Goal: Task Accomplishment & Management: Use online tool/utility

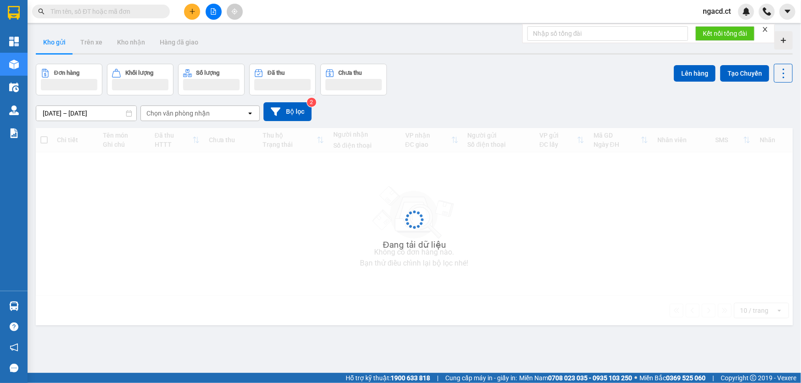
click at [714, 9] on span "ngacd.ct" at bounding box center [717, 11] width 43 height 11
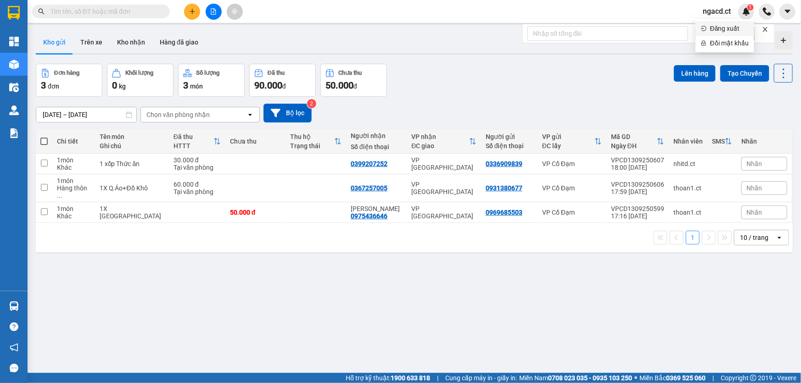
click at [718, 25] on span "Đăng xuất" at bounding box center [729, 28] width 39 height 10
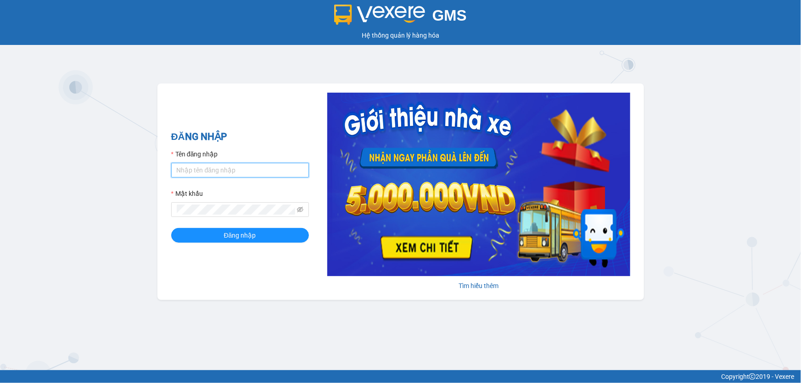
click at [208, 168] on input "Tên đăng nhập" at bounding box center [240, 170] width 138 height 15
type input "huyen.ct"
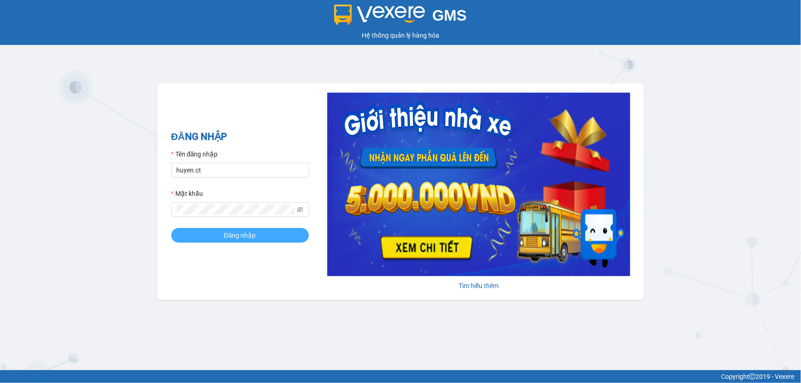
click at [230, 237] on span "Đăng nhập" at bounding box center [240, 235] width 32 height 10
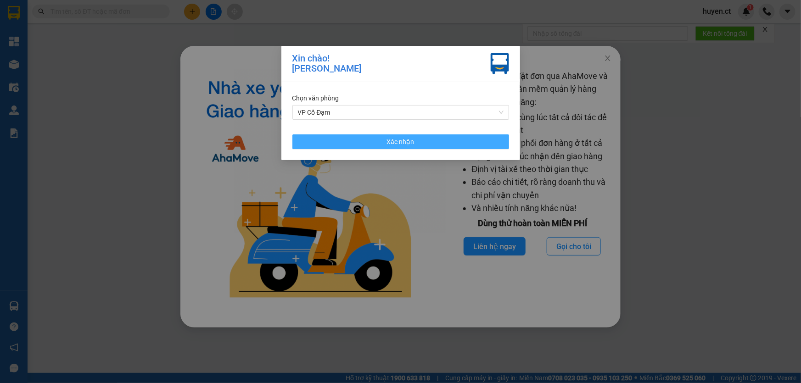
click at [424, 142] on button "Xác nhận" at bounding box center [400, 142] width 217 height 15
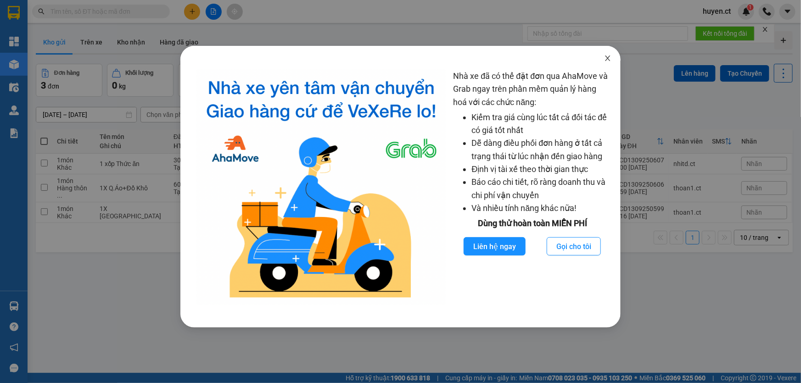
click at [608, 62] on icon "close" at bounding box center [607, 58] width 7 height 7
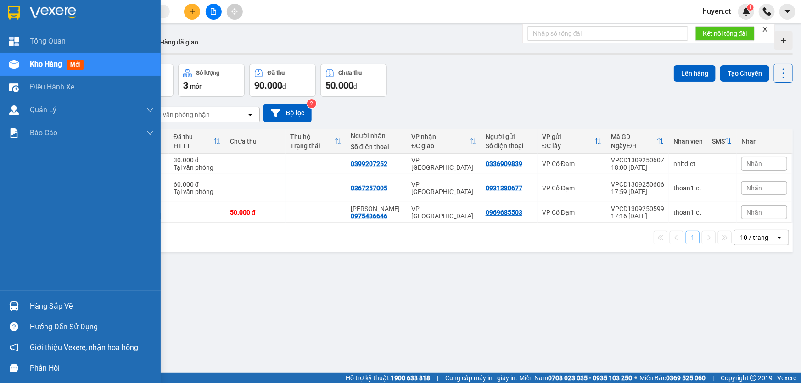
click at [26, 66] on div "Kho hàng mới" at bounding box center [80, 64] width 161 height 23
click at [83, 64] on span "mới" at bounding box center [75, 65] width 17 height 10
click at [78, 62] on span "mới" at bounding box center [75, 65] width 17 height 10
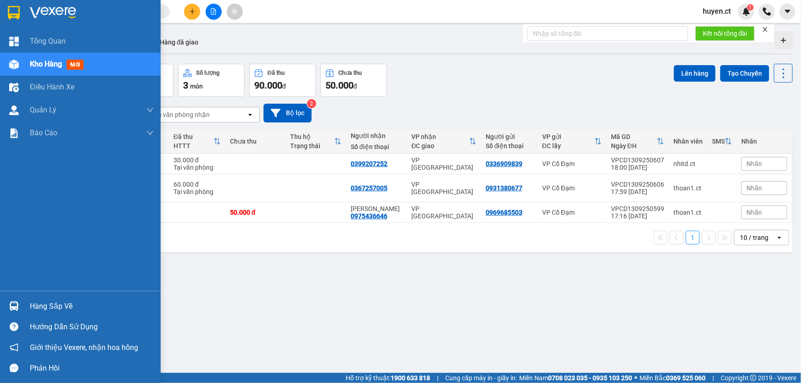
click at [78, 62] on span "mới" at bounding box center [75, 65] width 17 height 10
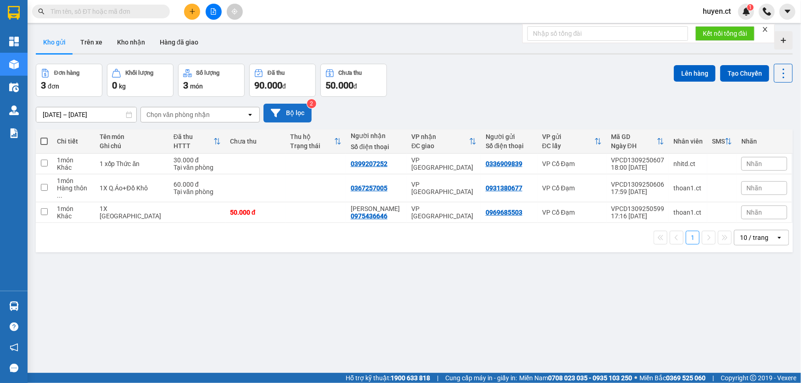
click at [280, 118] on button "Bộ lọc" at bounding box center [288, 113] width 48 height 19
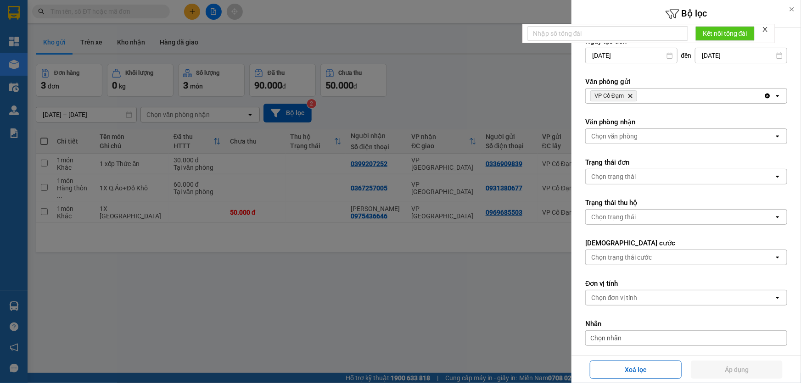
click at [620, 91] on span "VP Cổ Đạm Delete" at bounding box center [613, 95] width 47 height 11
click at [630, 94] on icon "Delete" at bounding box center [631, 96] width 6 height 6
drag, startPoint x: 736, startPoint y: 368, endPoint x: 760, endPoint y: 365, distance: 24.0
click at [737, 368] on button "Áp dụng" at bounding box center [737, 370] width 92 height 18
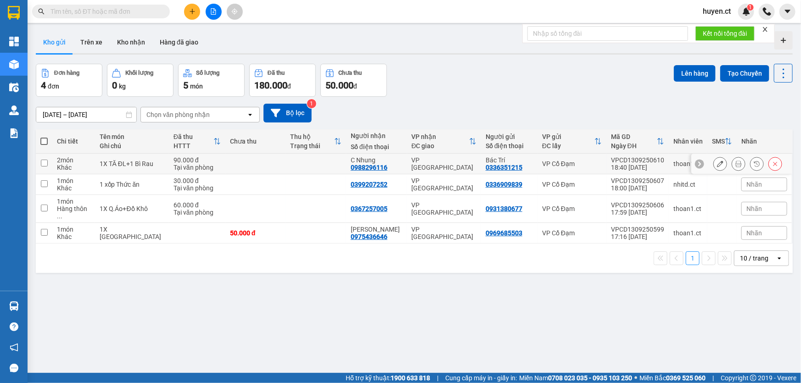
click at [44, 165] on input "checkbox" at bounding box center [44, 163] width 7 height 7
checkbox input "true"
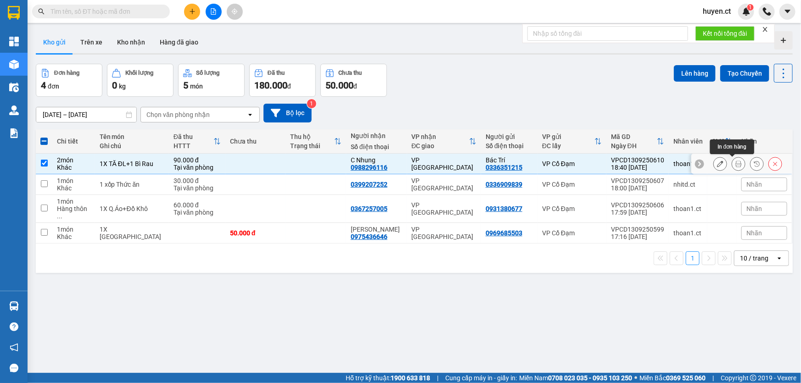
click at [735, 163] on icon at bounding box center [738, 164] width 6 height 6
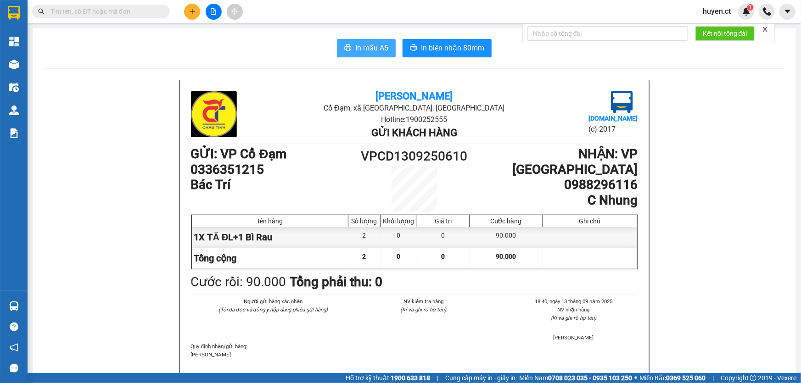
click at [364, 50] on span "In mẫu A5" at bounding box center [371, 47] width 33 height 11
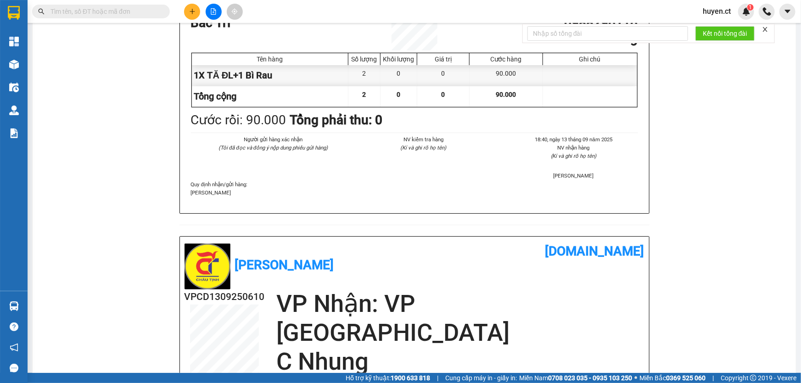
scroll to position [83, 0]
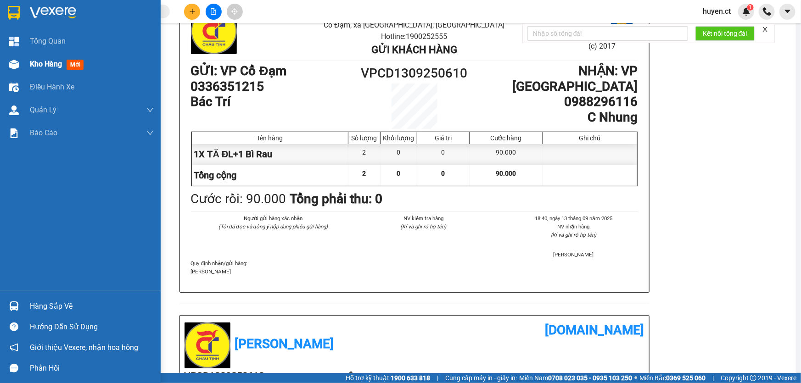
click at [75, 62] on span "mới" at bounding box center [75, 65] width 17 height 10
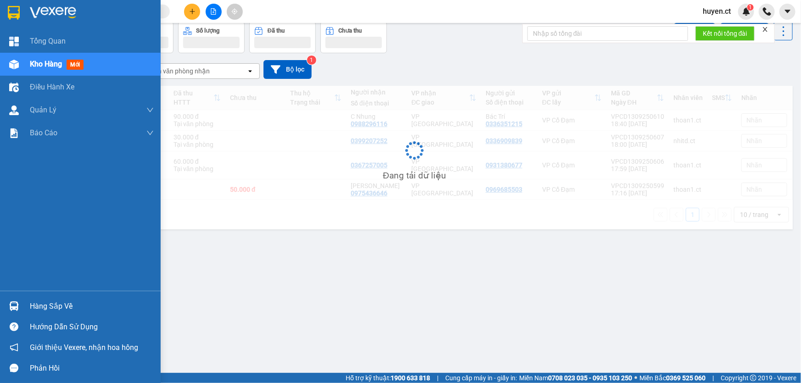
scroll to position [42, 0]
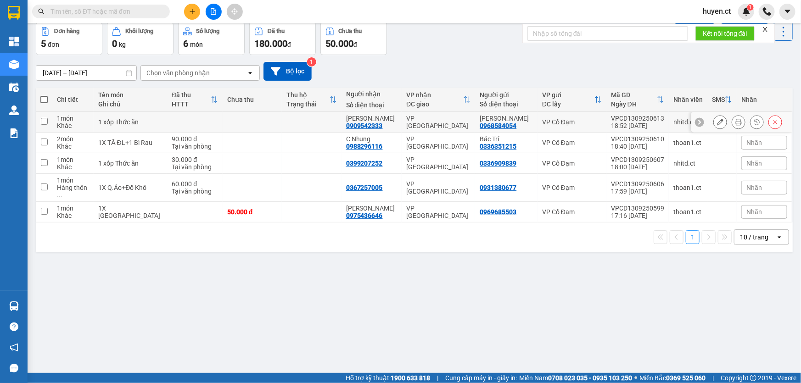
click at [47, 124] on td at bounding box center [44, 122] width 17 height 21
checkbox input "true"
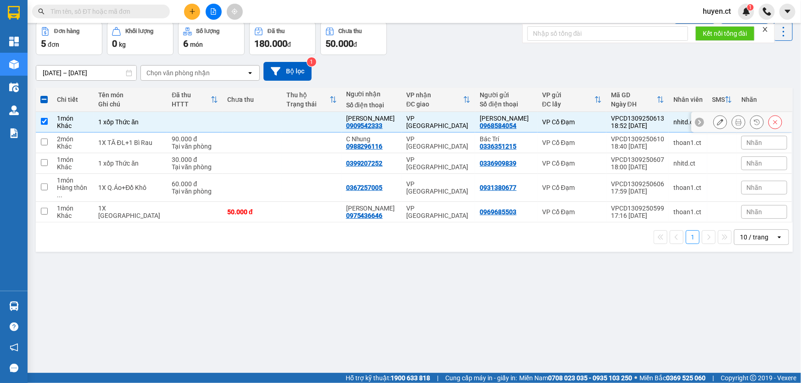
click at [735, 122] on icon at bounding box center [738, 122] width 6 height 6
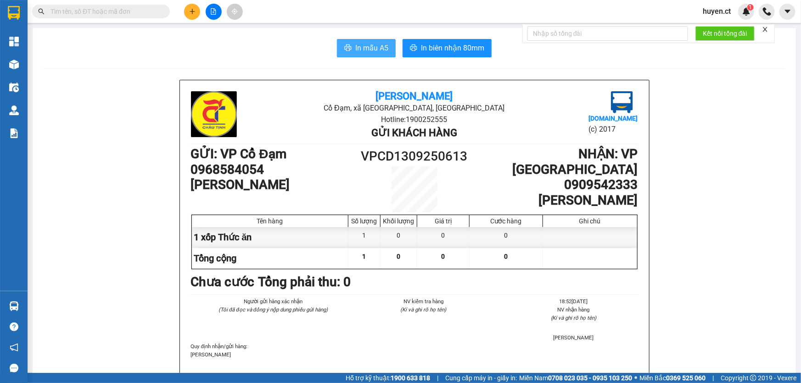
click at [372, 44] on span "In mẫu A5" at bounding box center [371, 47] width 33 height 11
click at [194, 17] on button at bounding box center [192, 12] width 16 height 16
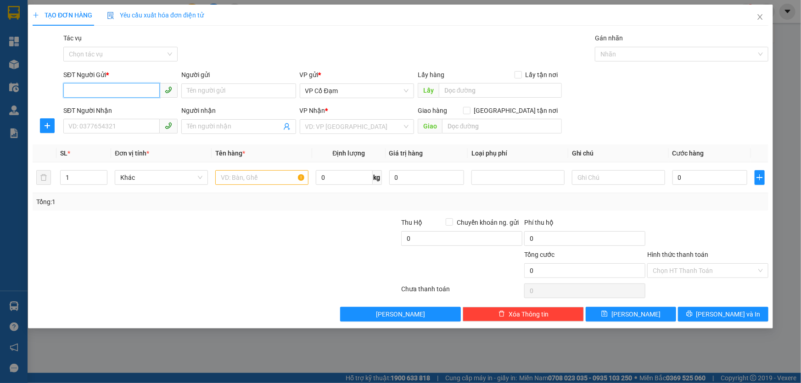
paste input "0912834377"
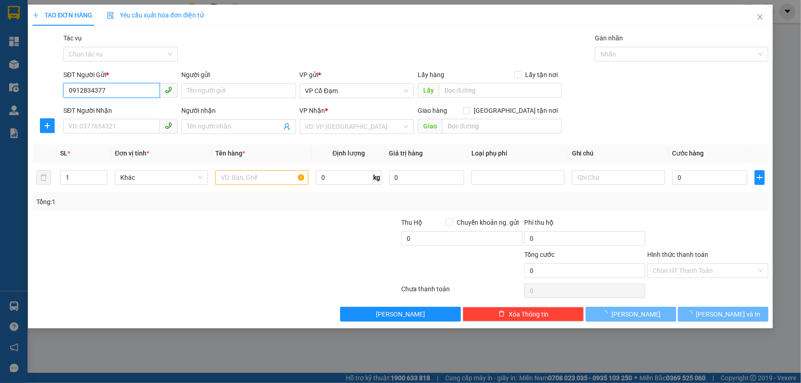
type input "0912834377"
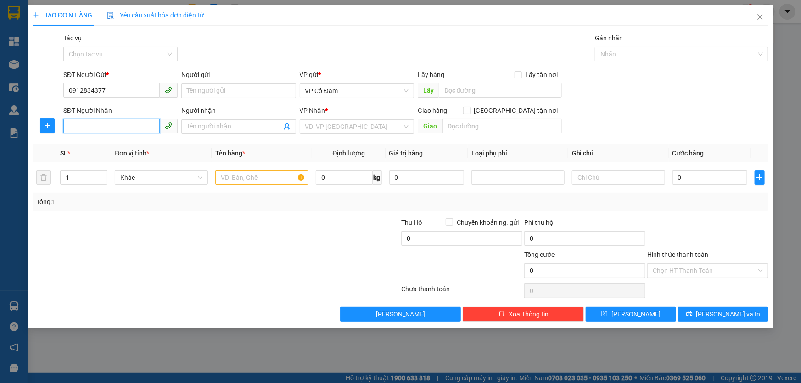
paste input "0982604114"
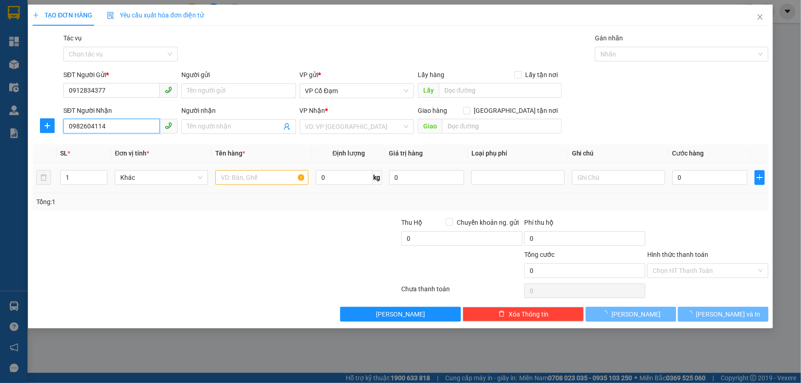
type input "0982604114"
click at [253, 179] on input "text" at bounding box center [261, 177] width 93 height 15
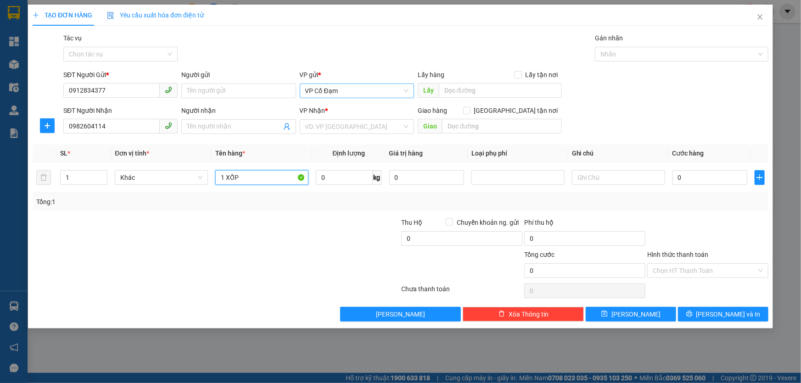
click at [365, 90] on span "VP Cổ Đạm" at bounding box center [356, 91] width 103 height 14
type input "1 XỐP"
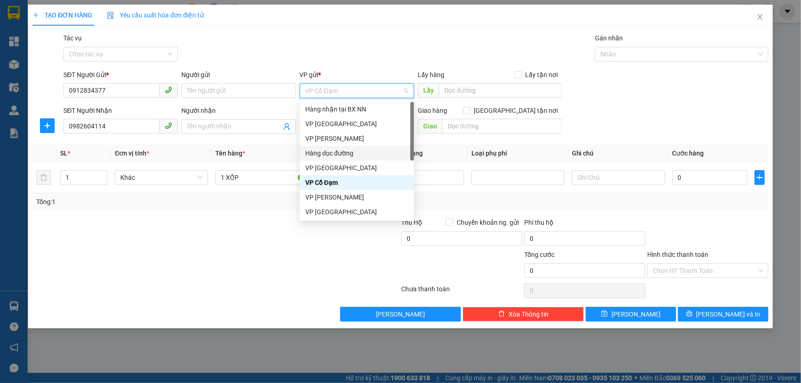
click at [333, 155] on div "Hàng dọc đường" at bounding box center [356, 153] width 103 height 10
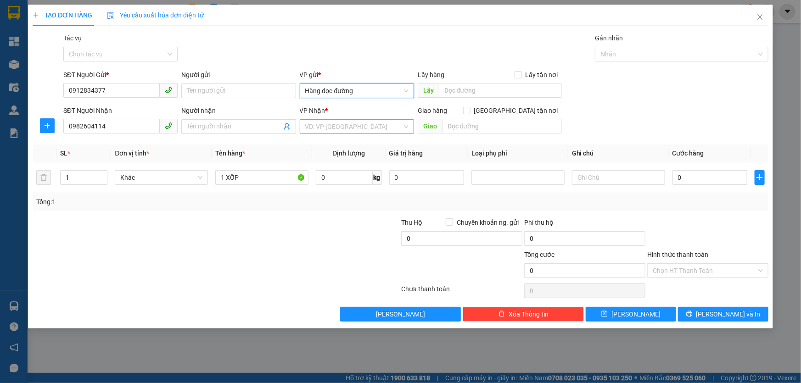
click at [354, 131] on input "search" at bounding box center [353, 127] width 97 height 14
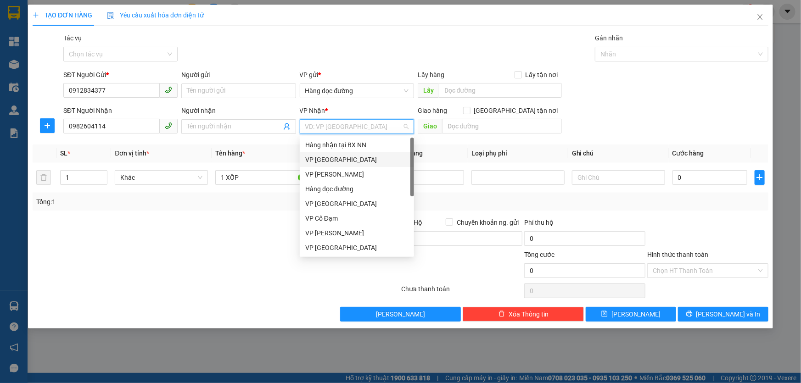
click at [342, 156] on div "VP [GEOGRAPHIC_DATA]" at bounding box center [356, 160] width 103 height 10
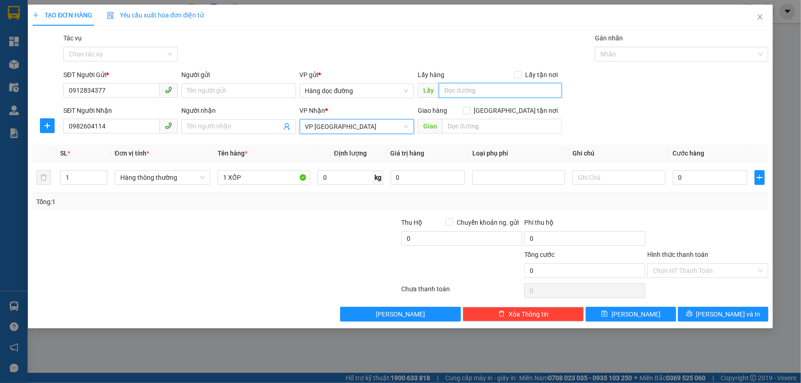
click at [475, 91] on input "text" at bounding box center [500, 90] width 123 height 15
type input "AN LỘC"
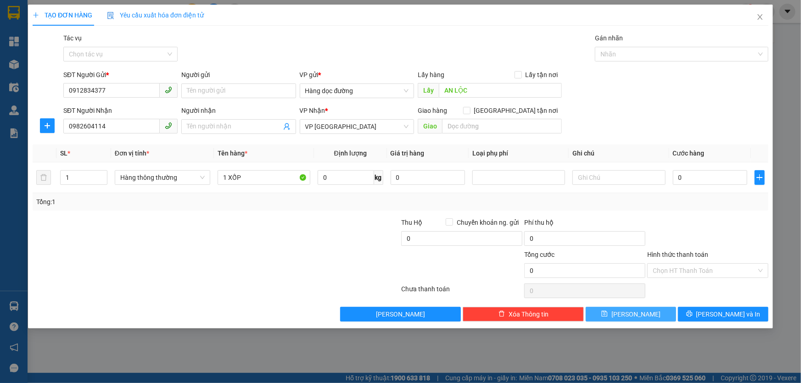
click at [604, 312] on button "[PERSON_NAME]" at bounding box center [631, 314] width 90 height 15
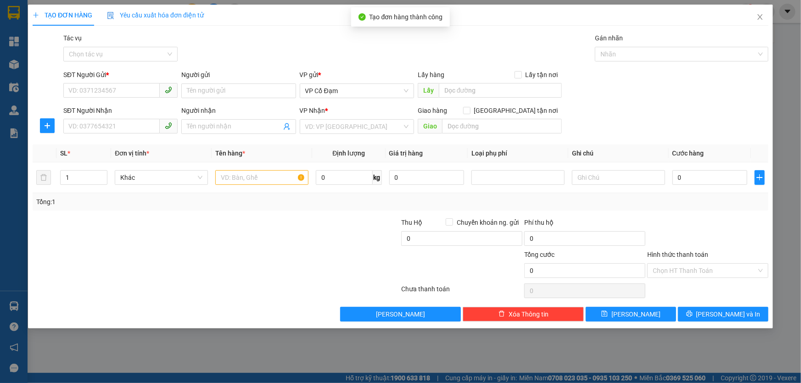
click at [24, 47] on div "TẠO ĐƠN HÀNG Yêu cầu xuất hóa đơn điện tử Transit Pickup Surcharge Ids Transit …" at bounding box center [400, 191] width 801 height 383
click at [18, 46] on div "TẠO ĐƠN HÀNG Yêu cầu xuất hóa đơn điện tử Transit Pickup Surcharge Ids Transit …" at bounding box center [400, 191] width 801 height 383
click at [754, 12] on span "Close" at bounding box center [760, 18] width 26 height 26
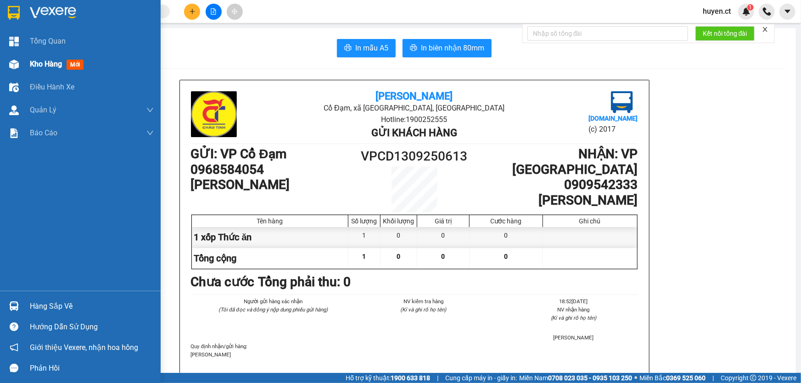
click at [73, 62] on span "mới" at bounding box center [75, 65] width 17 height 10
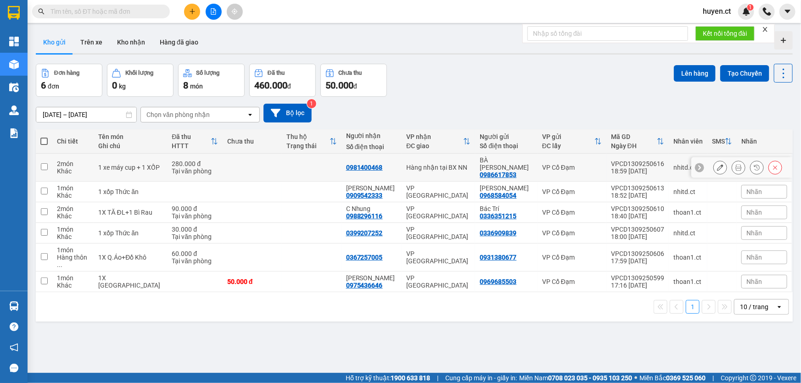
click at [46, 165] on input "checkbox" at bounding box center [44, 166] width 7 height 7
checkbox input "true"
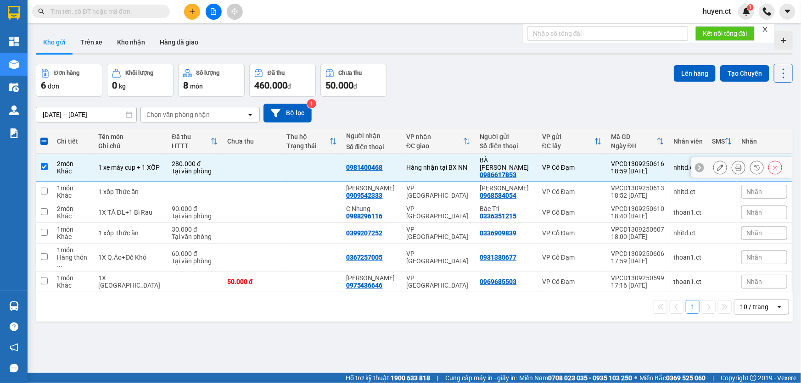
click at [717, 164] on icon at bounding box center [720, 167] width 6 height 6
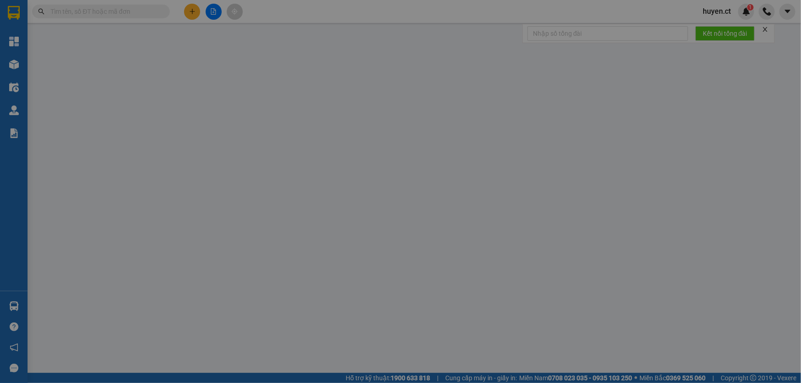
type input "0986617853"
type input "BÀ [PERSON_NAME]"
type input "0981400468"
type input "280.000"
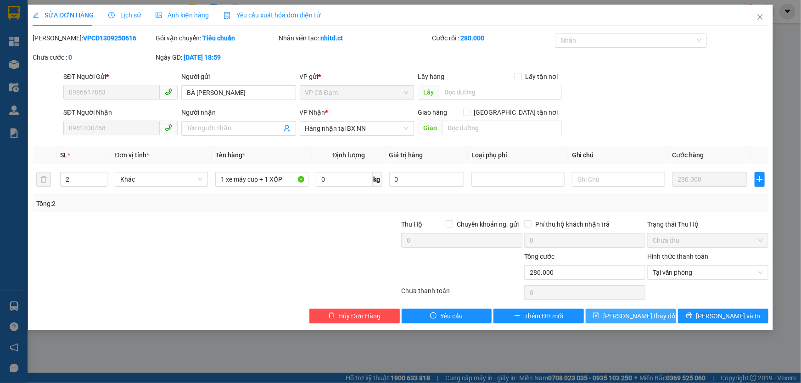
click at [633, 314] on span "[PERSON_NAME] thay đổi" at bounding box center [639, 316] width 73 height 10
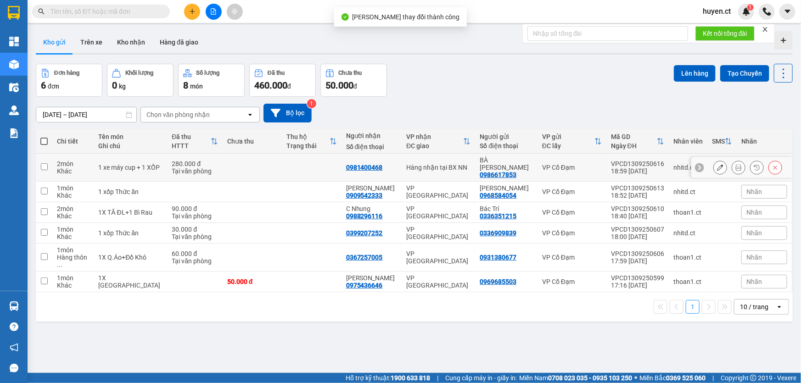
click at [49, 161] on td at bounding box center [44, 168] width 17 height 28
checkbox input "true"
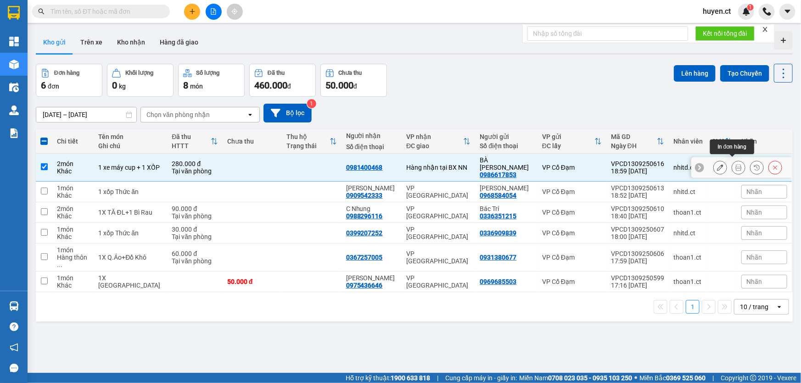
click at [735, 164] on icon at bounding box center [738, 167] width 6 height 6
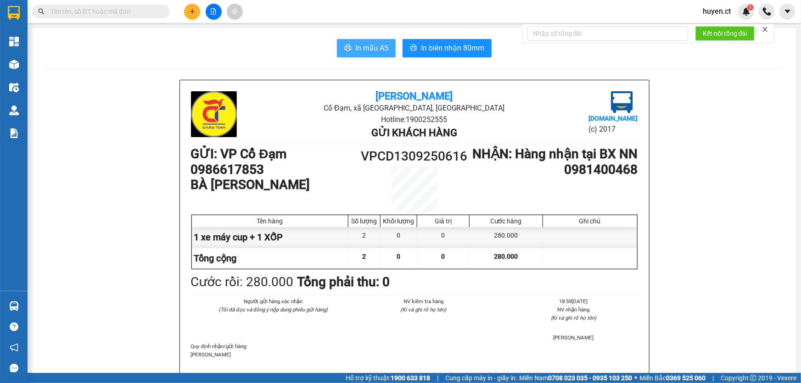
click at [376, 46] on span "In mẫu A5" at bounding box center [371, 47] width 33 height 11
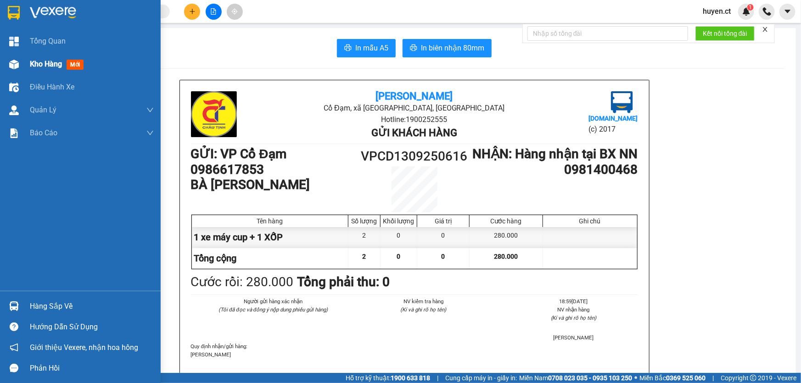
click at [75, 61] on span "mới" at bounding box center [75, 65] width 17 height 10
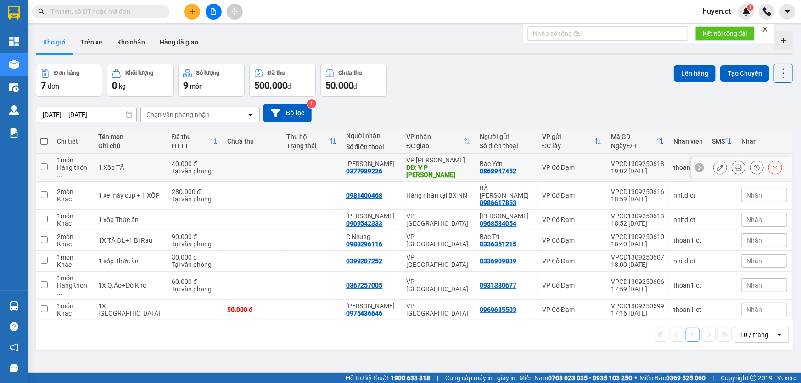
click at [42, 163] on input "checkbox" at bounding box center [44, 166] width 7 height 7
checkbox input "false"
click at [735, 164] on icon at bounding box center [738, 167] width 6 height 6
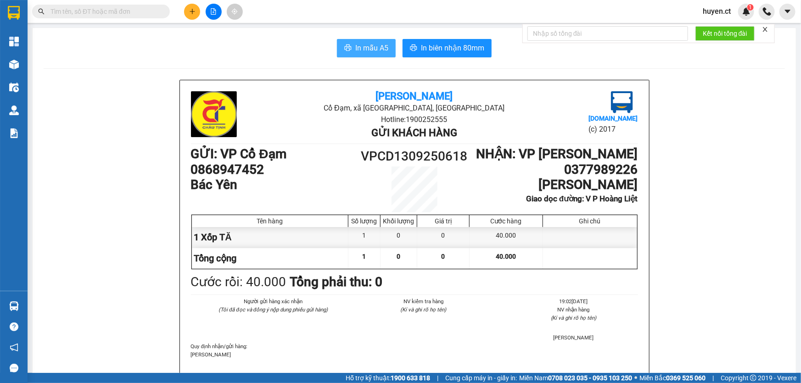
click at [367, 51] on span "In mẫu A5" at bounding box center [371, 47] width 33 height 11
click at [192, 11] on icon "plus" at bounding box center [192, 11] width 5 height 0
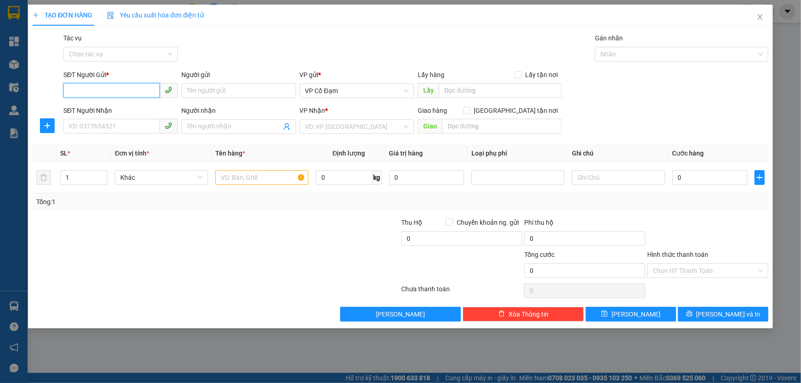
click at [115, 92] on input "SĐT Người Gửi *" at bounding box center [111, 90] width 96 height 15
type input "0973283679"
click at [98, 126] on input "SĐT Người Nhận" at bounding box center [111, 126] width 96 height 15
type input "0982653809"
click at [278, 177] on input "text" at bounding box center [261, 177] width 93 height 15
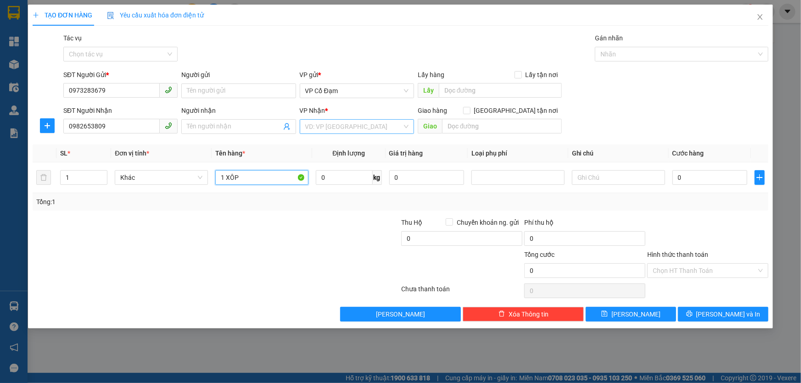
type input "1 XÔP"
drag, startPoint x: 360, startPoint y: 131, endPoint x: 357, endPoint y: 123, distance: 8.4
click at [356, 125] on div "VP Nhận * VD: VP [GEOGRAPHIC_DATA]" at bounding box center [357, 122] width 114 height 32
click at [374, 128] on input "search" at bounding box center [353, 127] width 97 height 14
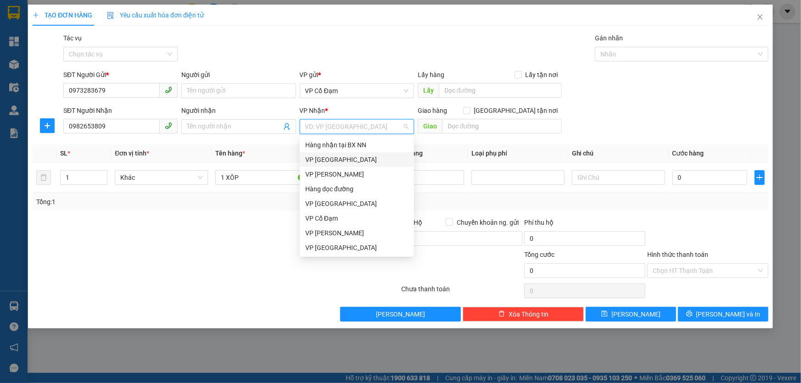
click at [331, 159] on div "VP [GEOGRAPHIC_DATA]" at bounding box center [356, 160] width 103 height 10
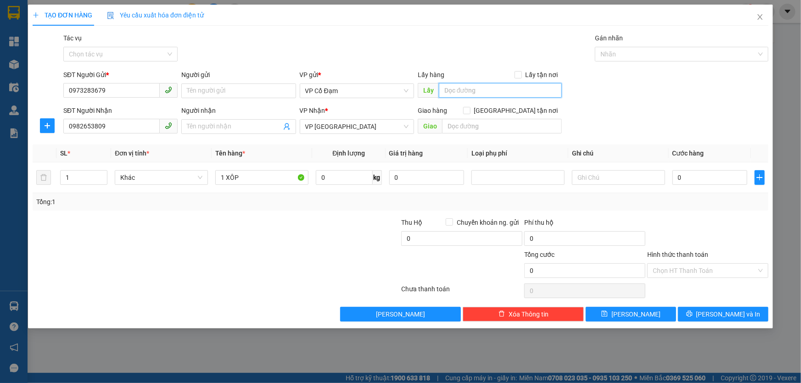
click at [487, 88] on input "text" at bounding box center [500, 90] width 123 height 15
click at [740, 171] on input "0" at bounding box center [710, 177] width 75 height 15
type input "4"
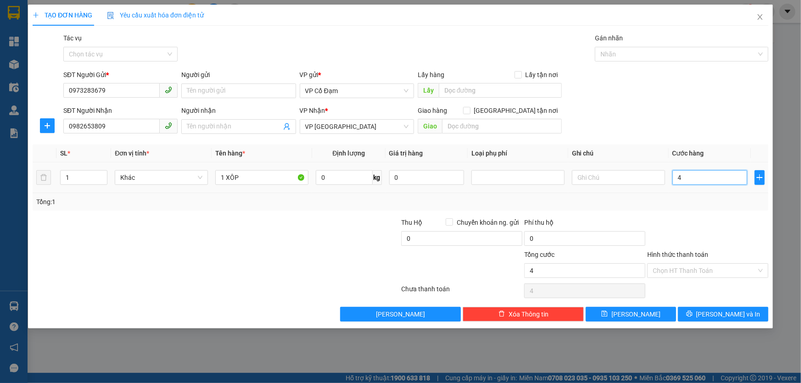
type input "40"
type input "40.000"
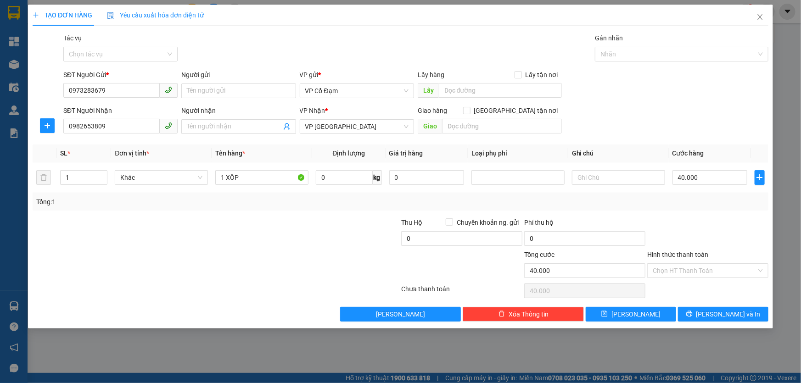
click at [705, 213] on div "Transit Pickup Surcharge Ids Transit Deliver Surcharge Ids Transit Deliver Surc…" at bounding box center [401, 177] width 736 height 289
click at [678, 266] on input "Hình thức thanh toán" at bounding box center [705, 271] width 104 height 14
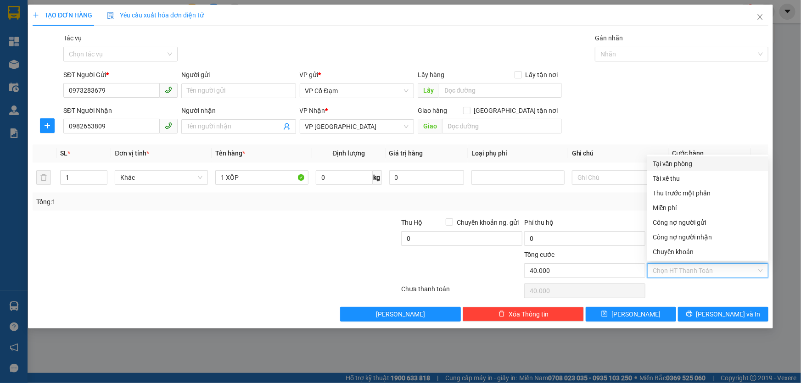
click at [681, 164] on div "Tại văn phòng" at bounding box center [708, 164] width 110 height 10
type input "0"
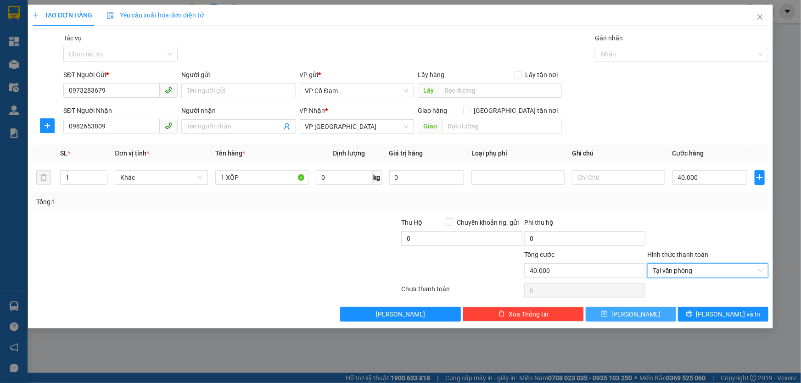
click at [620, 316] on button "[PERSON_NAME]" at bounding box center [631, 314] width 90 height 15
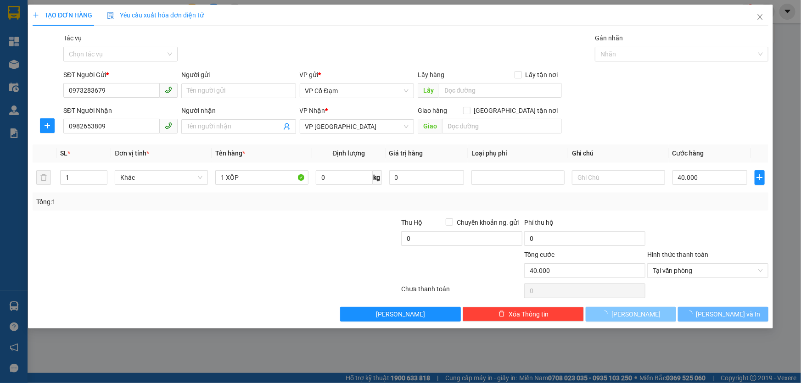
type input "0"
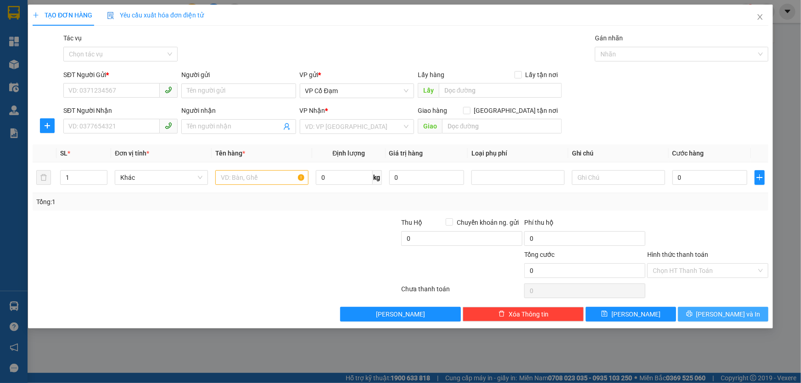
click at [725, 310] on span "[PERSON_NAME] và In" at bounding box center [728, 314] width 64 height 10
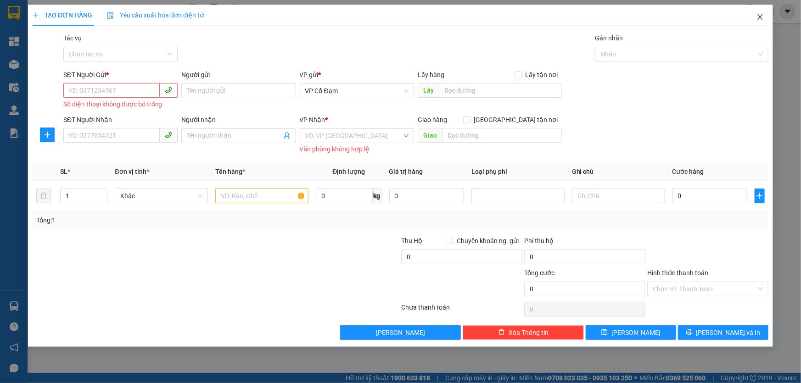
click at [758, 22] on span "Close" at bounding box center [760, 18] width 26 height 26
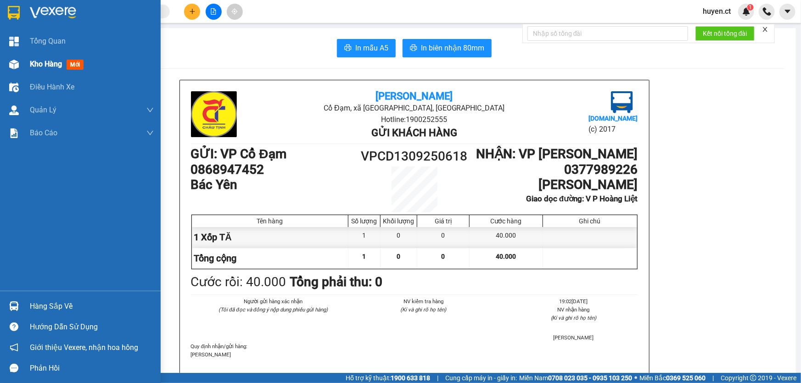
click at [79, 65] on span "mới" at bounding box center [75, 65] width 17 height 10
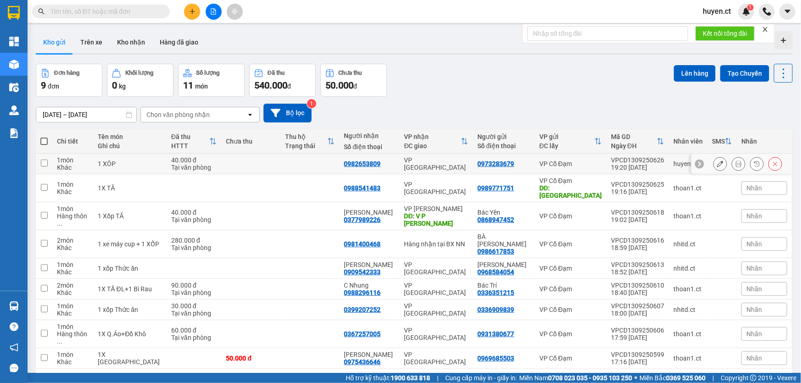
click at [39, 161] on td at bounding box center [44, 164] width 17 height 21
checkbox input "true"
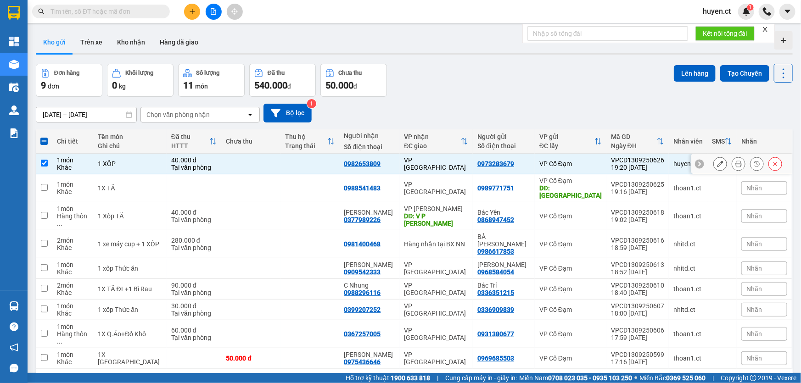
click at [735, 163] on icon at bounding box center [738, 164] width 6 height 6
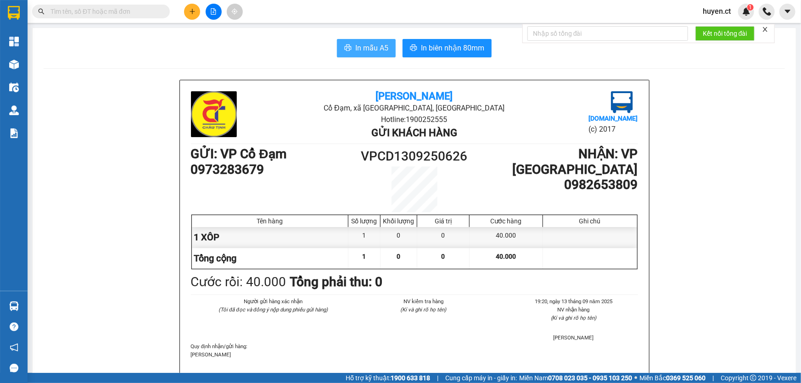
click at [370, 56] on button "In mẫu A5" at bounding box center [366, 48] width 59 height 18
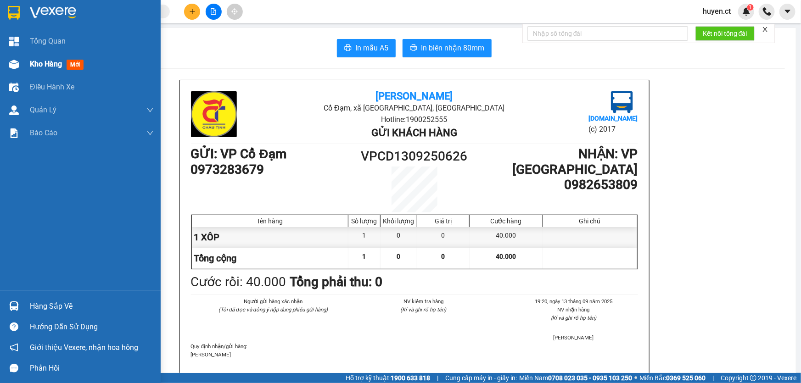
click at [76, 65] on span "mới" at bounding box center [75, 65] width 17 height 10
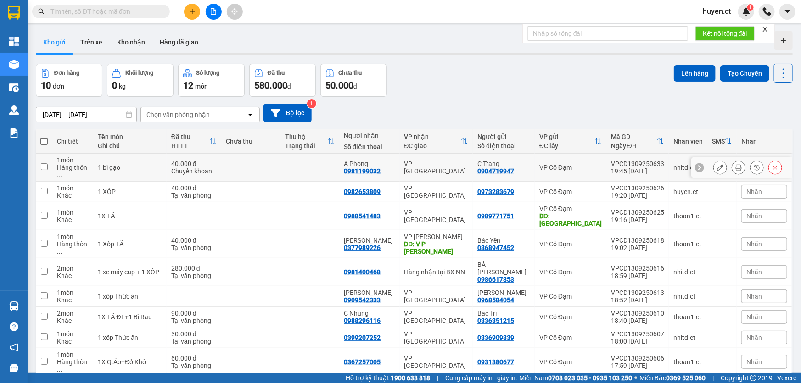
click at [45, 163] on input "checkbox" at bounding box center [44, 166] width 7 height 7
checkbox input "true"
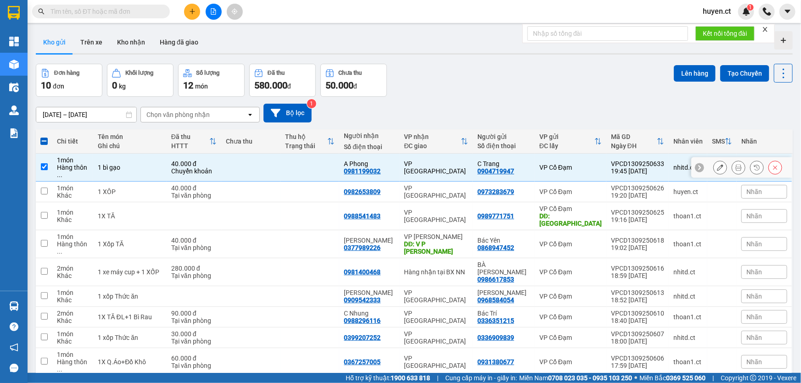
click at [735, 165] on icon at bounding box center [738, 167] width 6 height 6
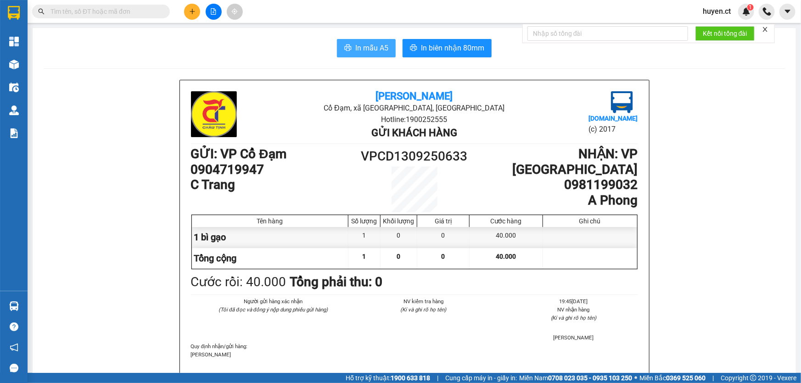
click at [387, 48] on button "In mẫu A5" at bounding box center [366, 48] width 59 height 18
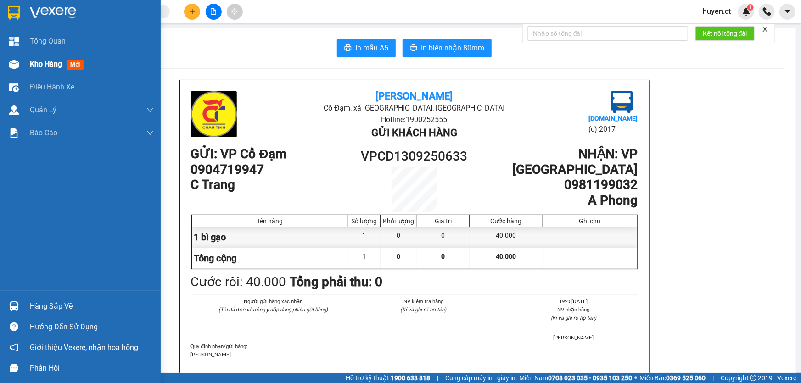
click at [72, 63] on span "mới" at bounding box center [75, 65] width 17 height 10
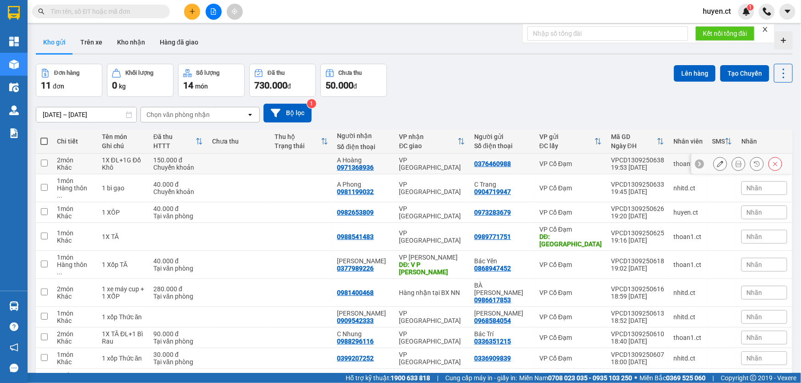
click at [45, 164] on input "checkbox" at bounding box center [44, 163] width 7 height 7
checkbox input "true"
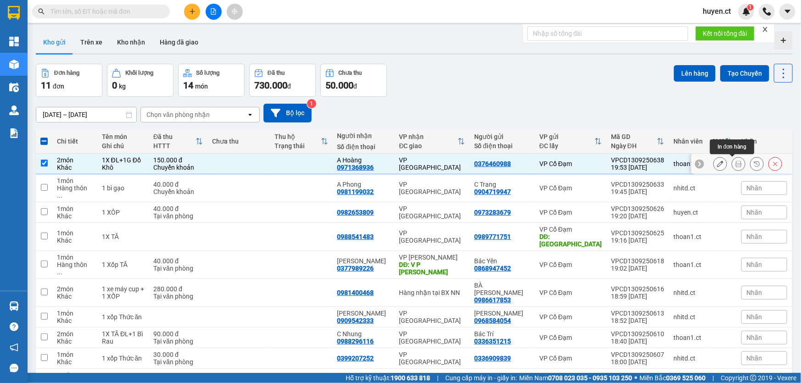
click at [735, 164] on icon at bounding box center [738, 164] width 6 height 6
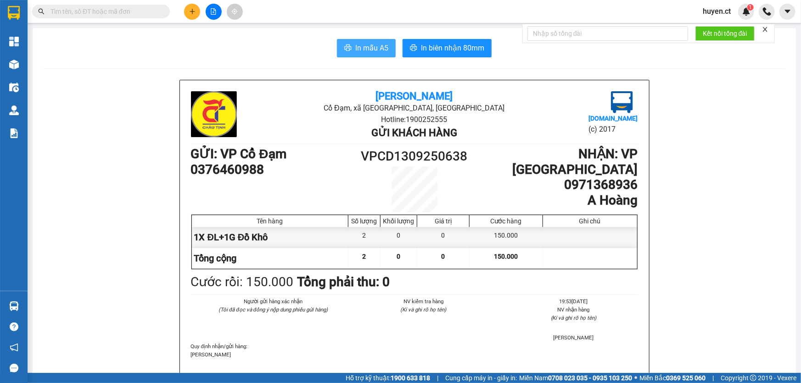
click at [381, 50] on span "In mẫu A5" at bounding box center [371, 47] width 33 height 11
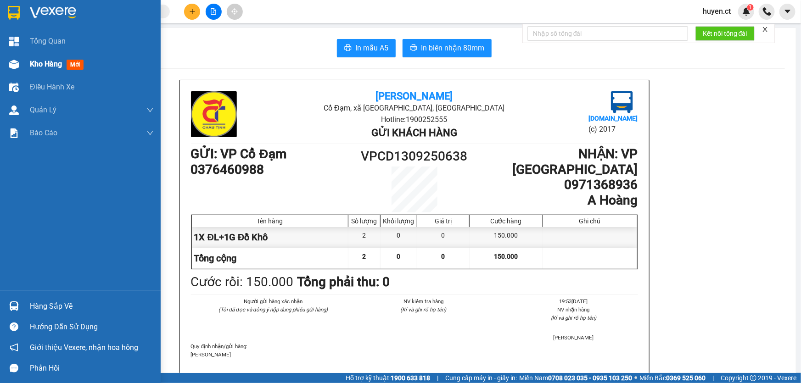
click at [37, 64] on span "Kho hàng" at bounding box center [46, 64] width 32 height 9
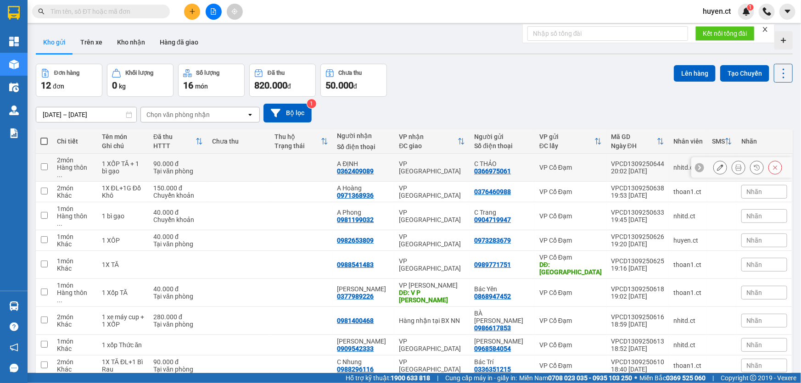
click at [46, 163] on input "checkbox" at bounding box center [44, 166] width 7 height 7
checkbox input "true"
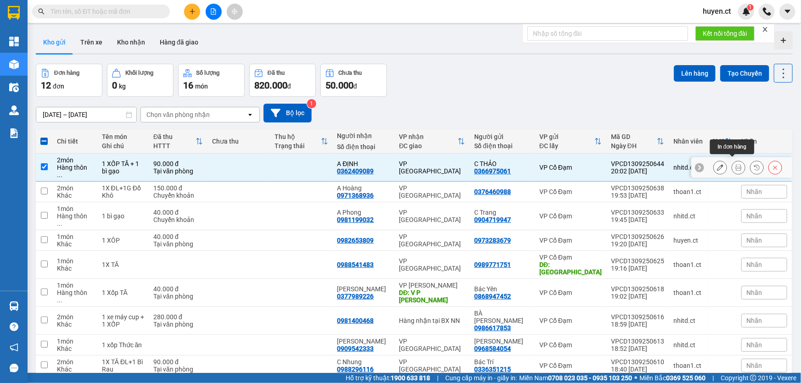
click at [735, 164] on icon at bounding box center [738, 167] width 6 height 6
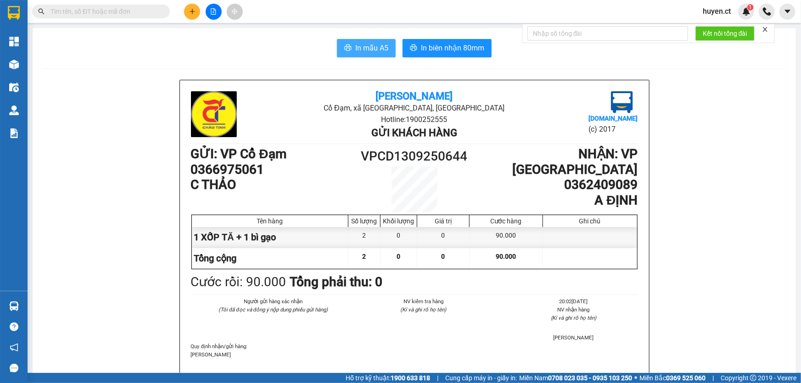
click at [355, 50] on span "In mẫu A5" at bounding box center [371, 47] width 33 height 11
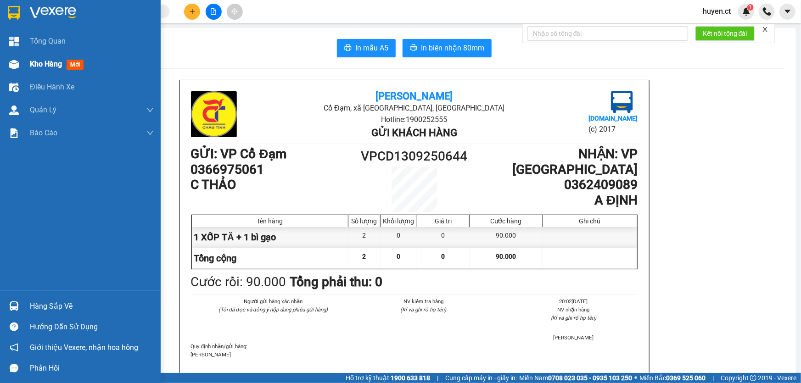
click at [45, 67] on span "Kho hàng" at bounding box center [46, 64] width 32 height 9
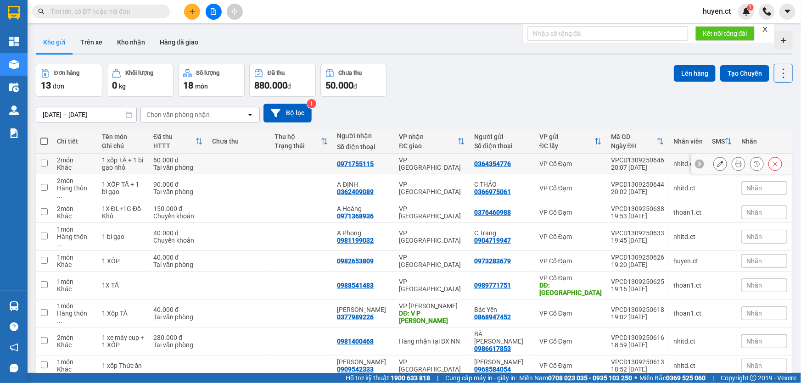
click at [45, 163] on input "checkbox" at bounding box center [44, 163] width 7 height 7
checkbox input "true"
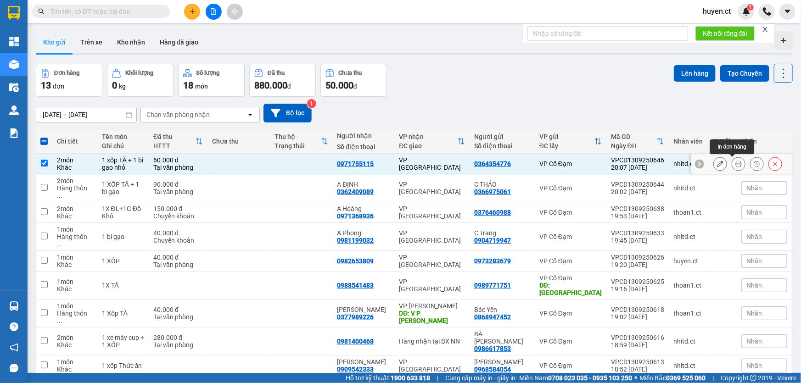
click at [735, 163] on icon at bounding box center [738, 164] width 6 height 6
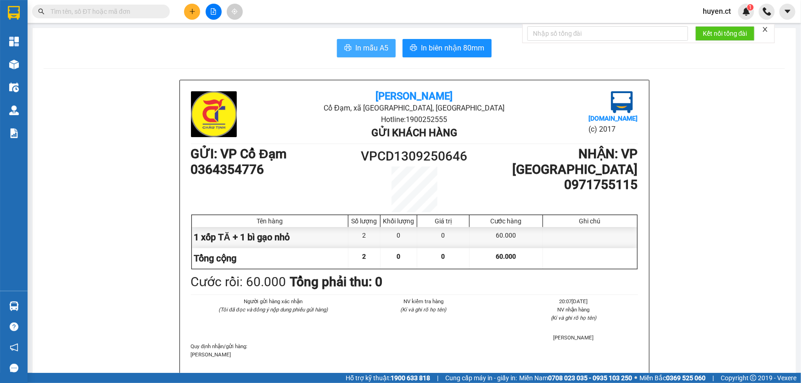
click at [344, 46] on icon "printer" at bounding box center [347, 47] width 7 height 7
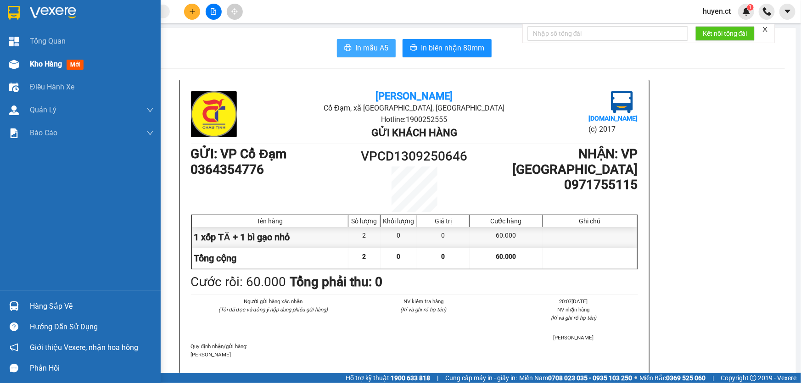
click at [12, 65] on img at bounding box center [14, 65] width 10 height 10
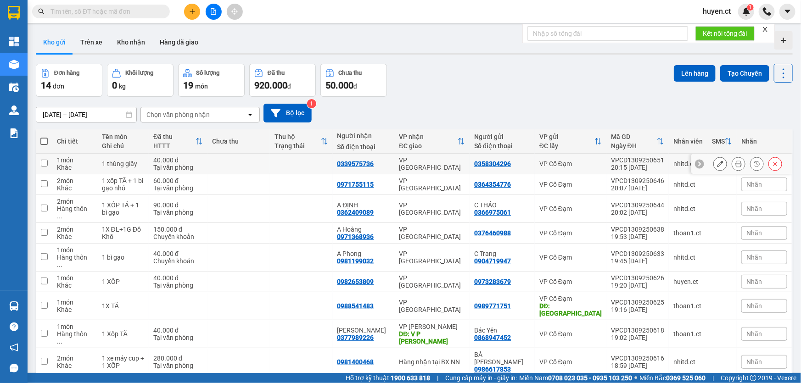
click at [41, 163] on input "checkbox" at bounding box center [44, 163] width 7 height 7
checkbox input "false"
click at [735, 164] on icon at bounding box center [738, 164] width 6 height 6
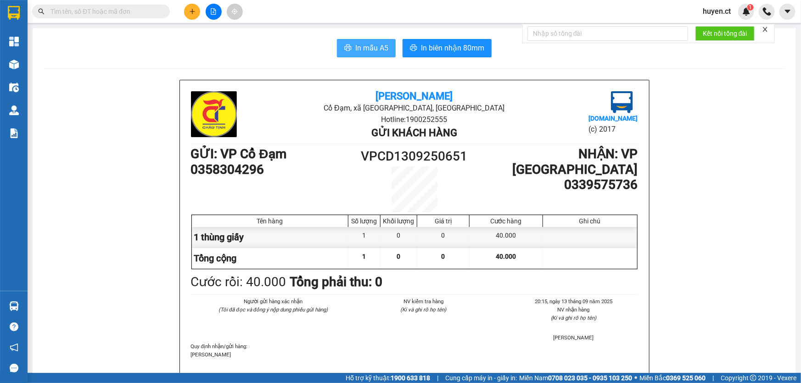
click at [357, 45] on span "In mẫu A5" at bounding box center [371, 47] width 33 height 11
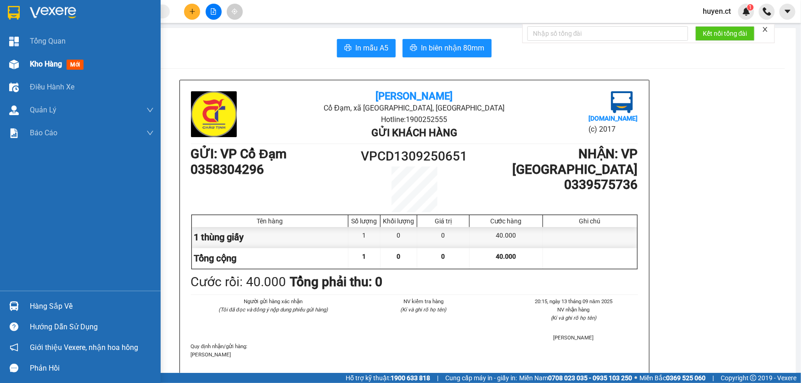
click at [79, 69] on span "mới" at bounding box center [75, 65] width 17 height 10
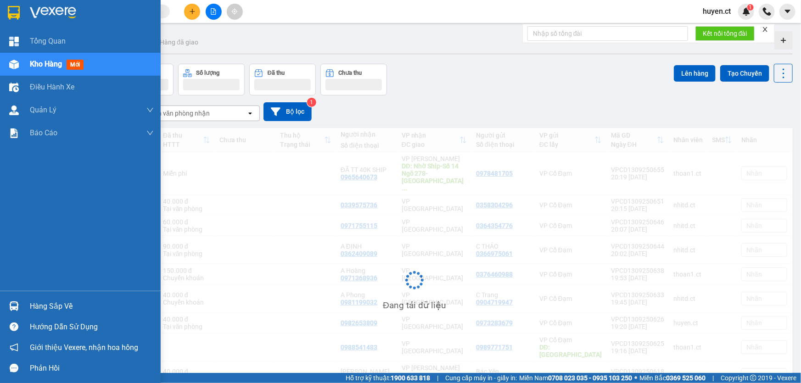
click at [79, 65] on span "mới" at bounding box center [75, 65] width 17 height 10
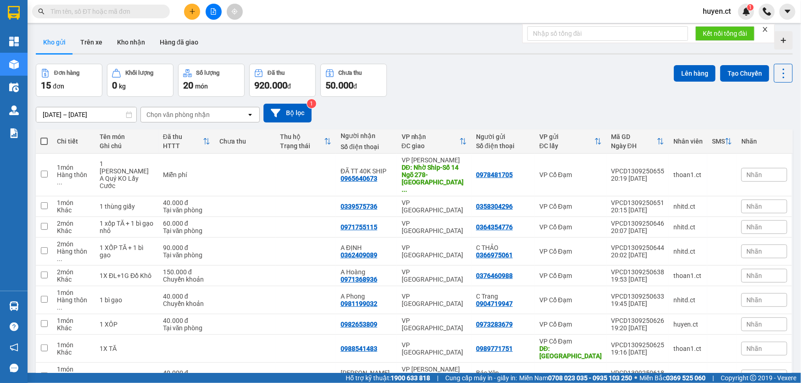
click at [495, 108] on div "11/09/2025 – 13/09/2025 Press the down arrow key to interact with the calendar …" at bounding box center [414, 113] width 757 height 19
click at [234, 172] on td at bounding box center [245, 175] width 61 height 43
checkbox input "false"
click at [735, 172] on icon at bounding box center [738, 175] width 6 height 6
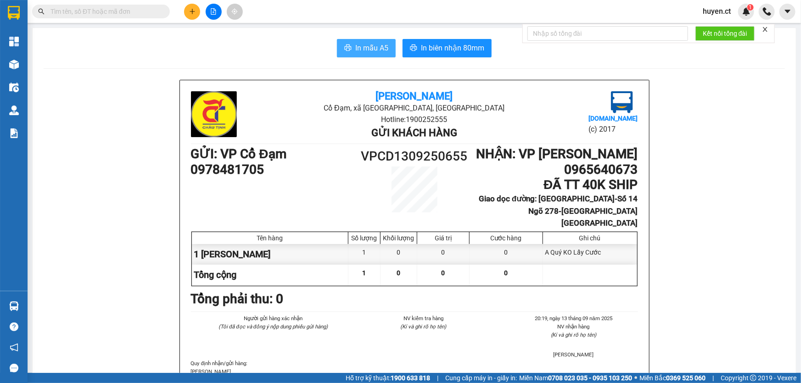
click at [359, 45] on span "In mẫu A5" at bounding box center [371, 47] width 33 height 11
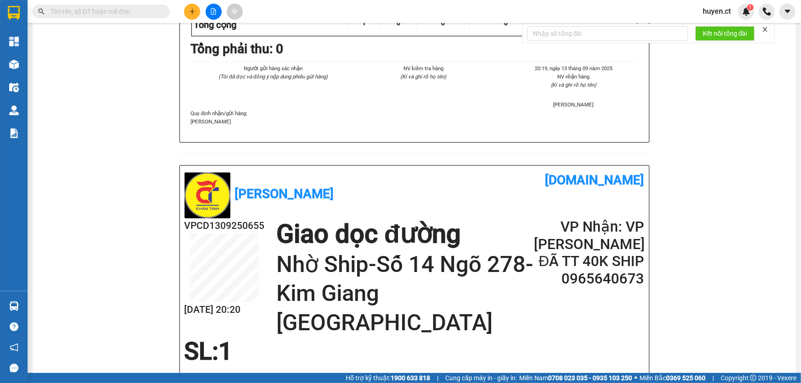
scroll to position [83, 0]
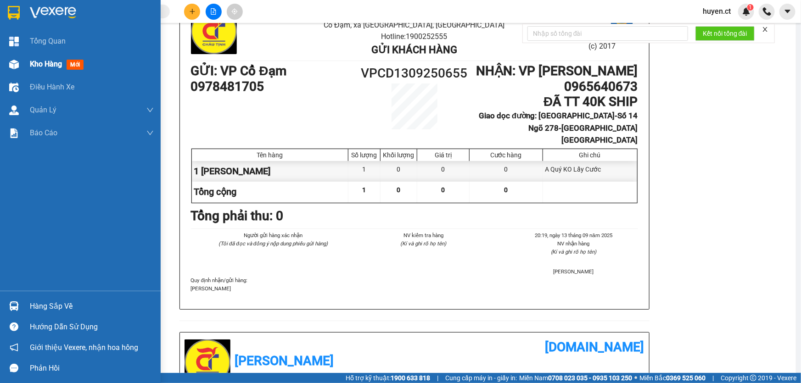
click at [70, 64] on span "mới" at bounding box center [75, 65] width 17 height 10
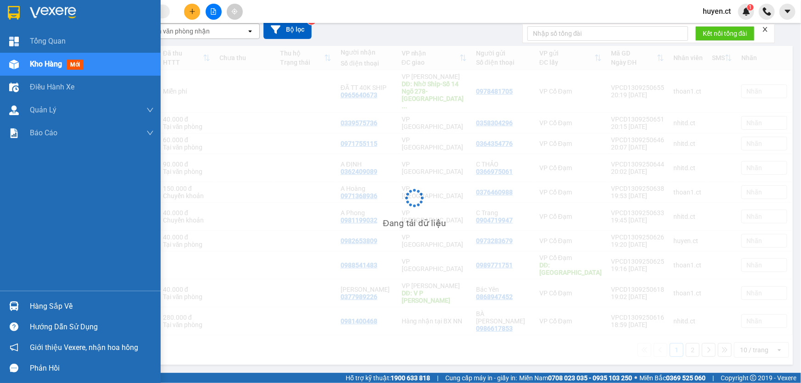
scroll to position [42, 0]
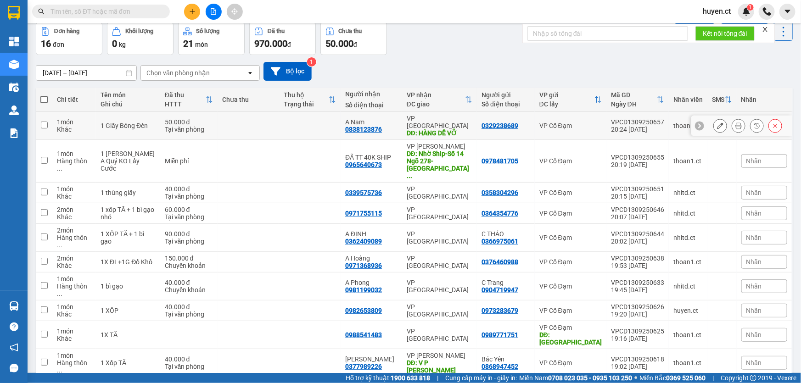
click at [42, 122] on input "checkbox" at bounding box center [44, 125] width 7 height 7
checkbox input "true"
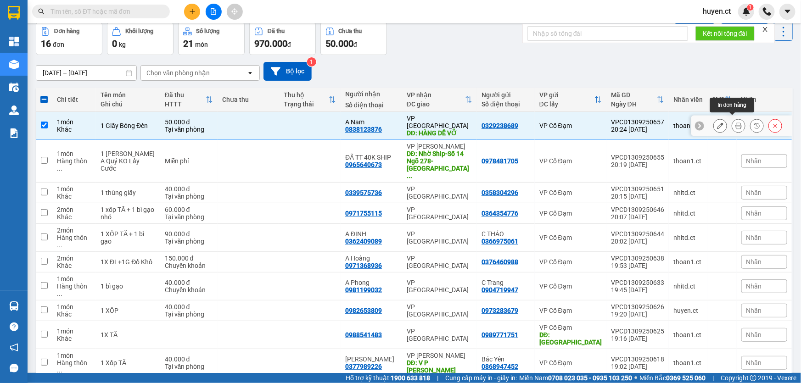
click at [735, 123] on icon at bounding box center [738, 126] width 6 height 6
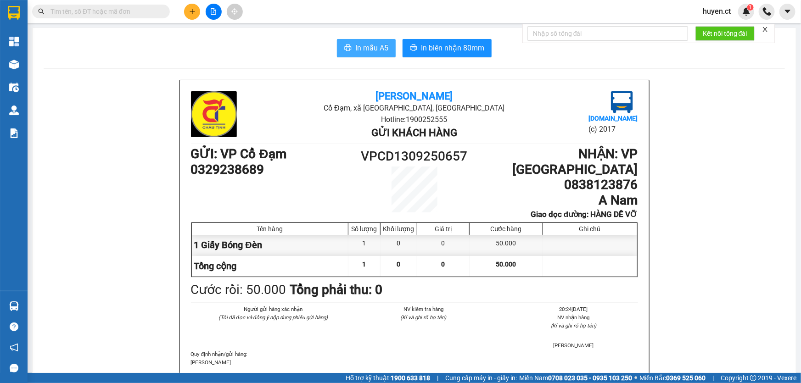
click at [371, 53] on span "In mẫu A5" at bounding box center [371, 47] width 33 height 11
